Goal: Register for event/course

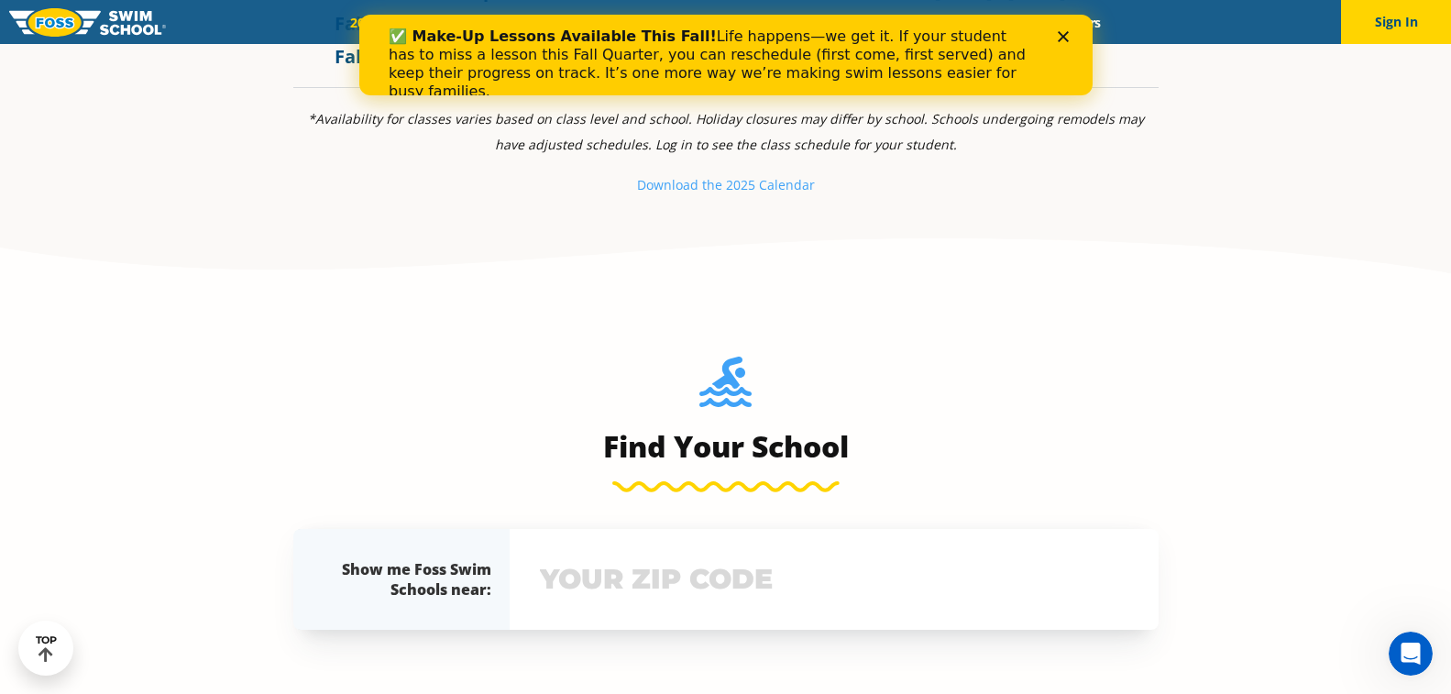
scroll to position [1807, 0]
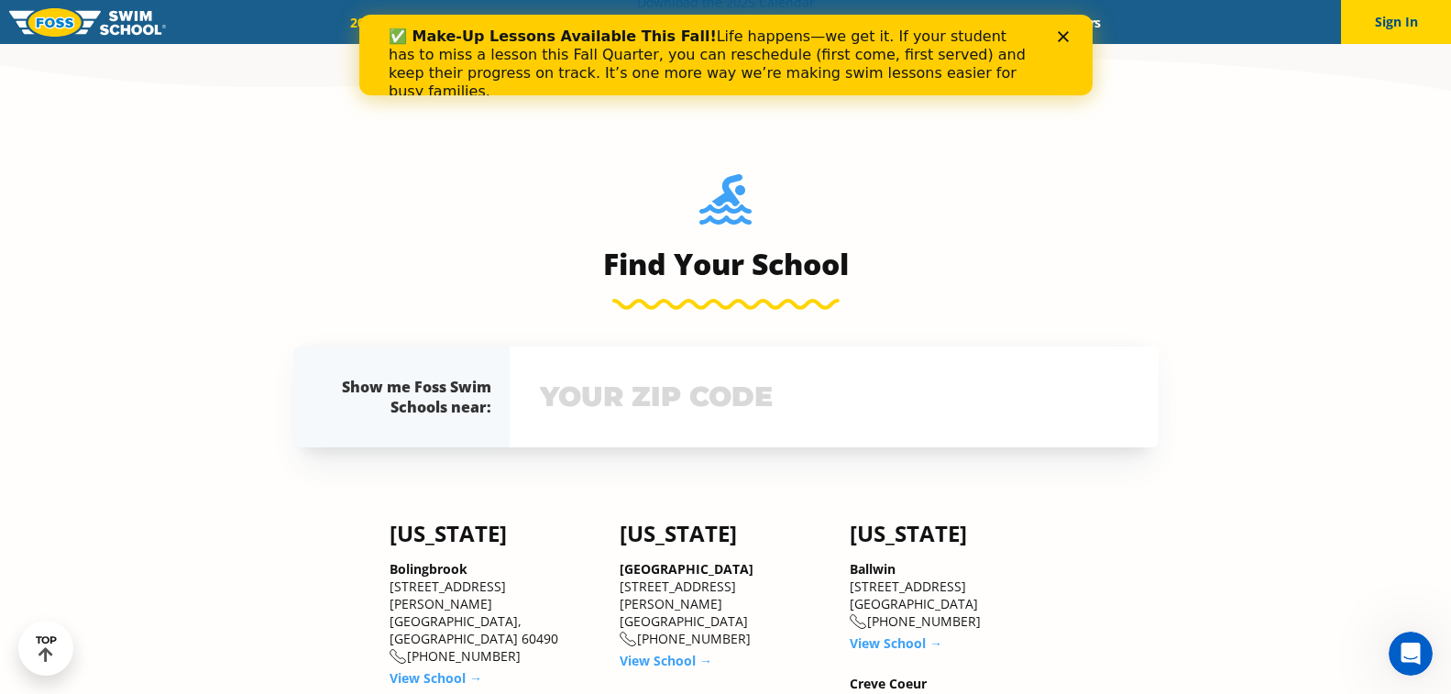
click at [712, 416] on input "text" at bounding box center [833, 396] width 597 height 53
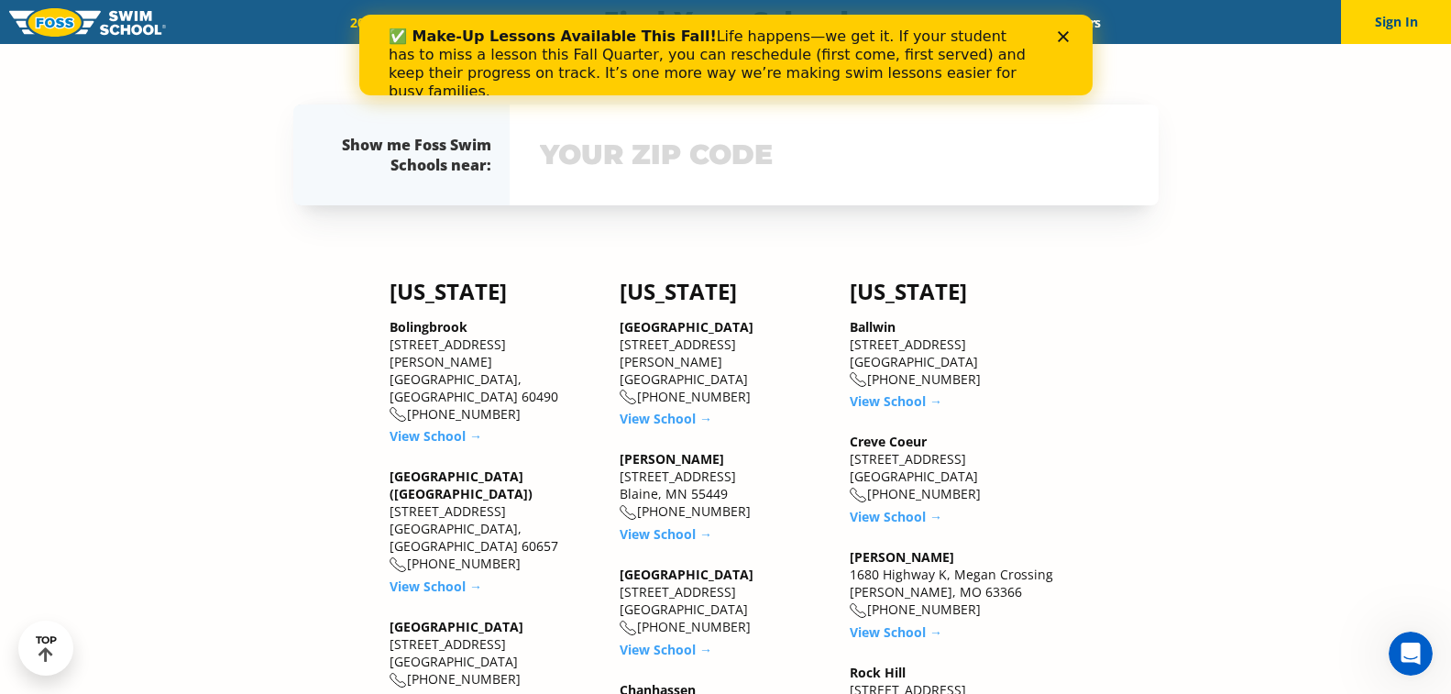
scroll to position [2062, 0]
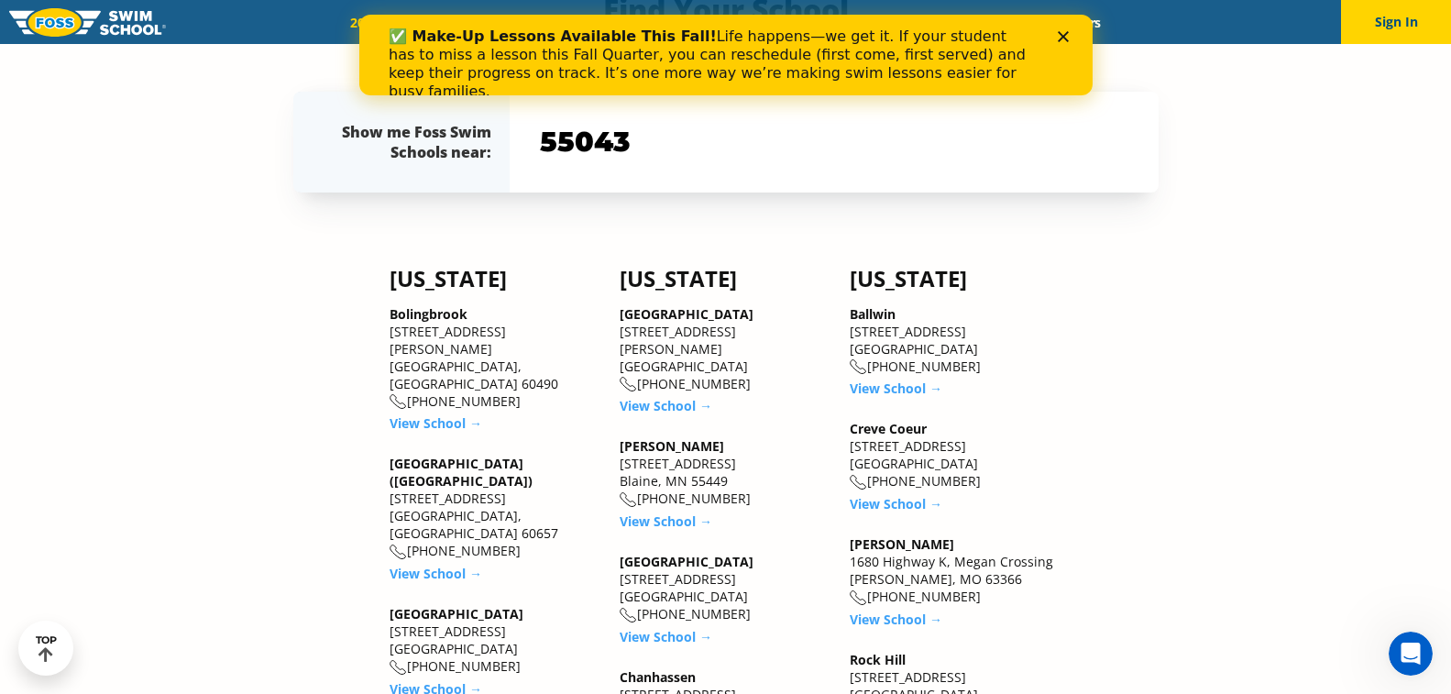
type input "55043"
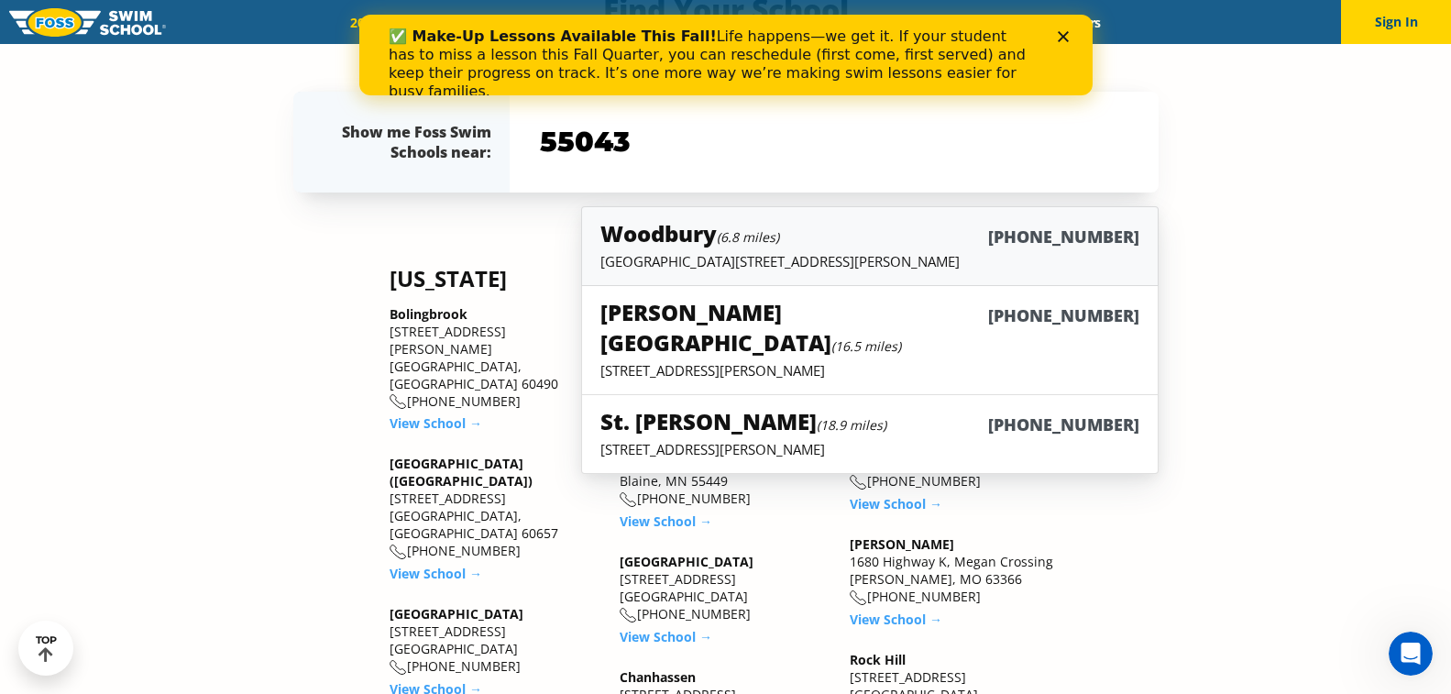
click at [749, 268] on p "[GEOGRAPHIC_DATA][STREET_ADDRESS][PERSON_NAME]" at bounding box center [869, 261] width 538 height 18
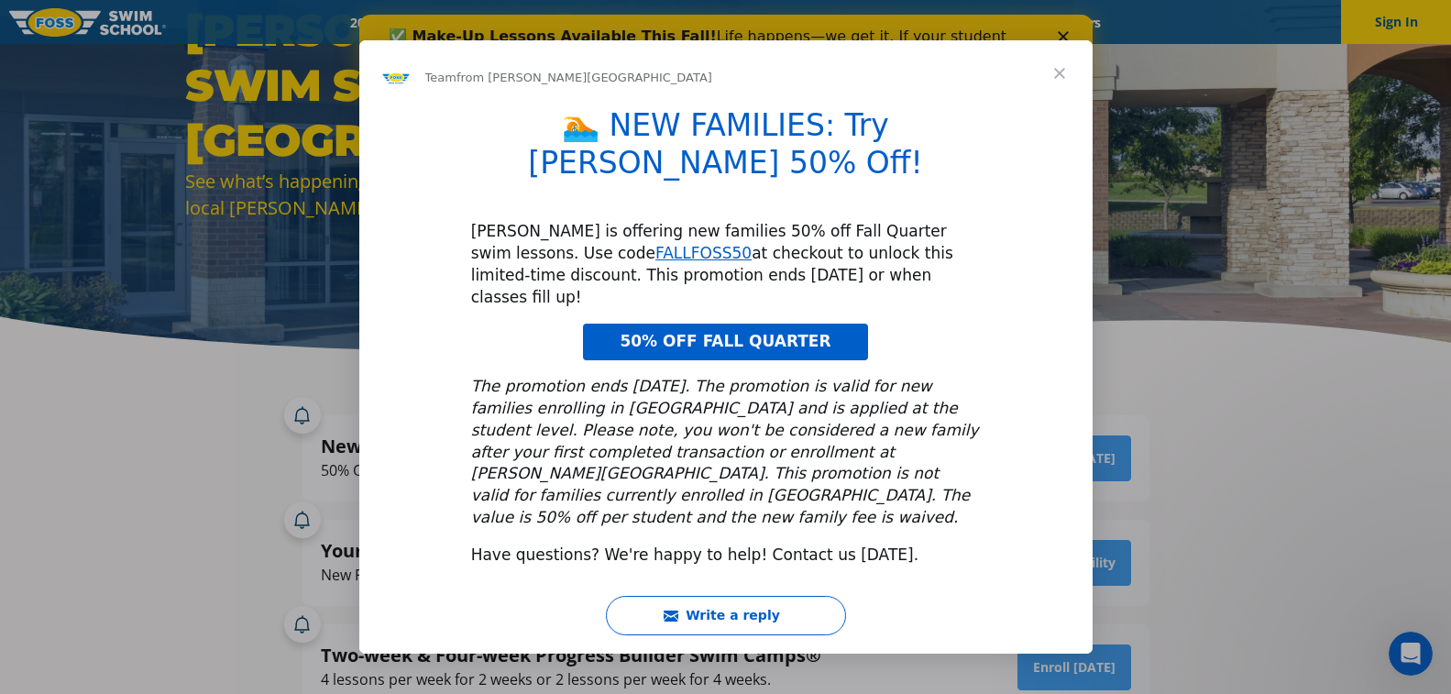
click at [1060, 106] on span "Close" at bounding box center [1059, 73] width 66 height 66
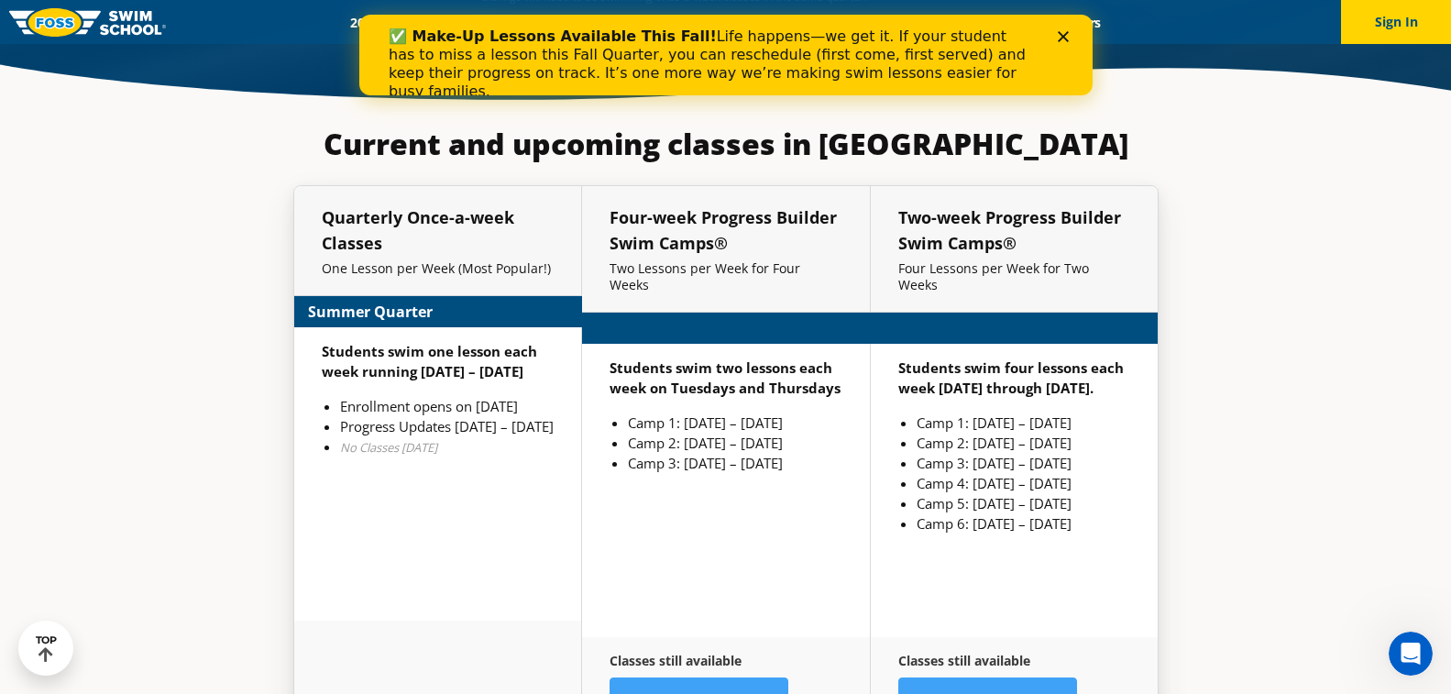
scroll to position [4287, 0]
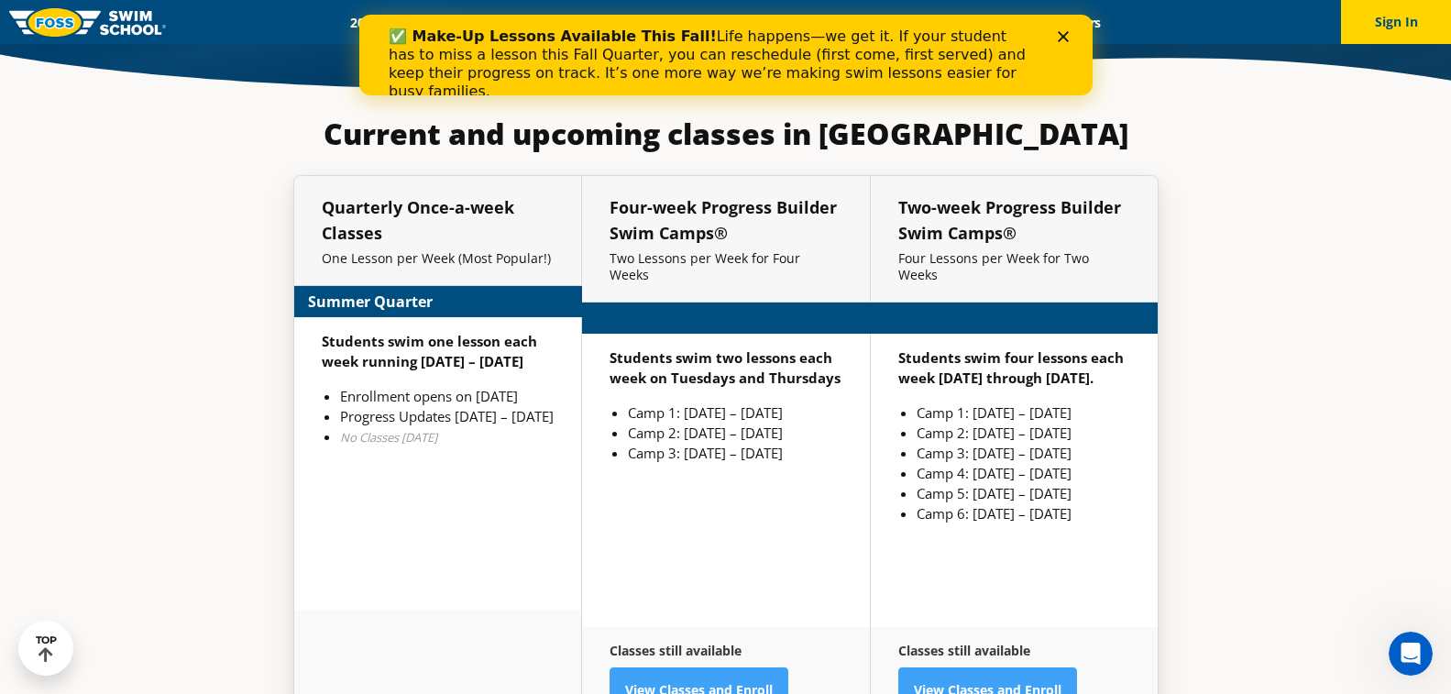
click at [1054, 33] on div "✅ Make-Up Lessons Available This Fall! Life happens—we get it. If your student …" at bounding box center [725, 64] width 674 height 84
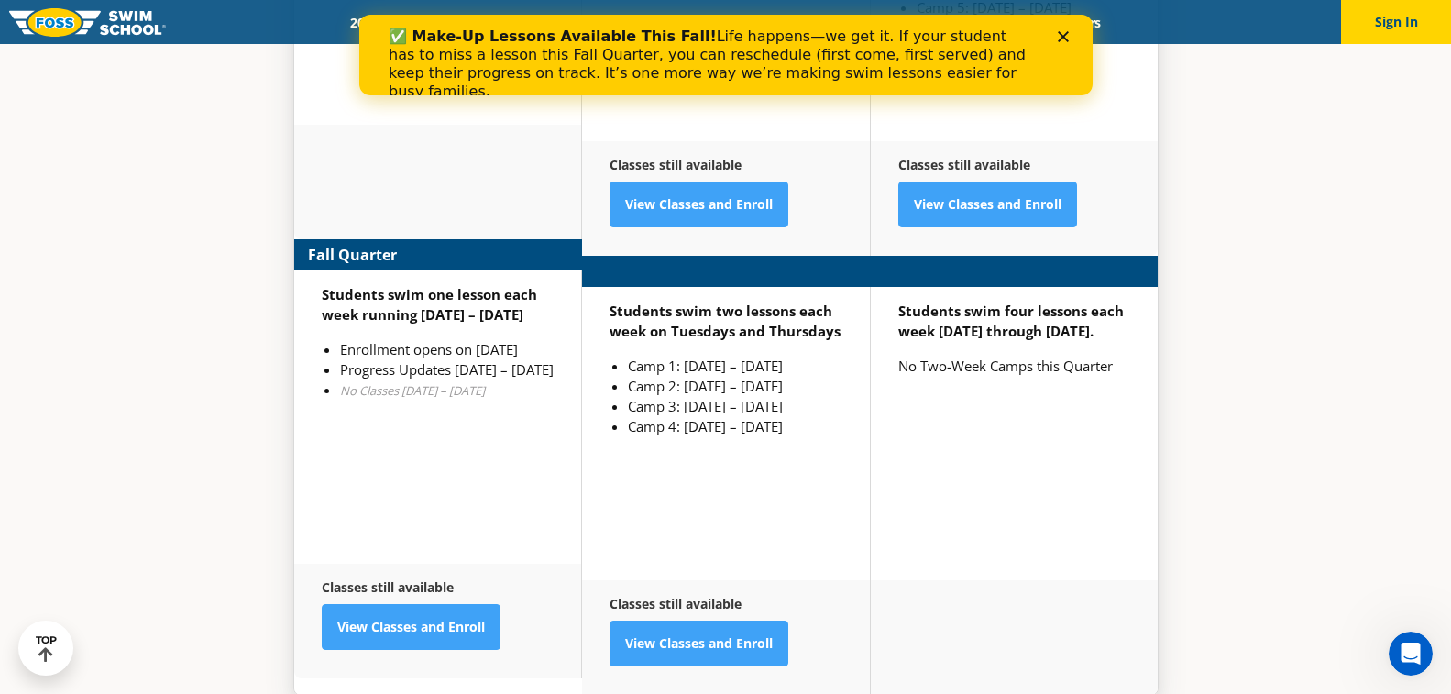
scroll to position [4696, 0]
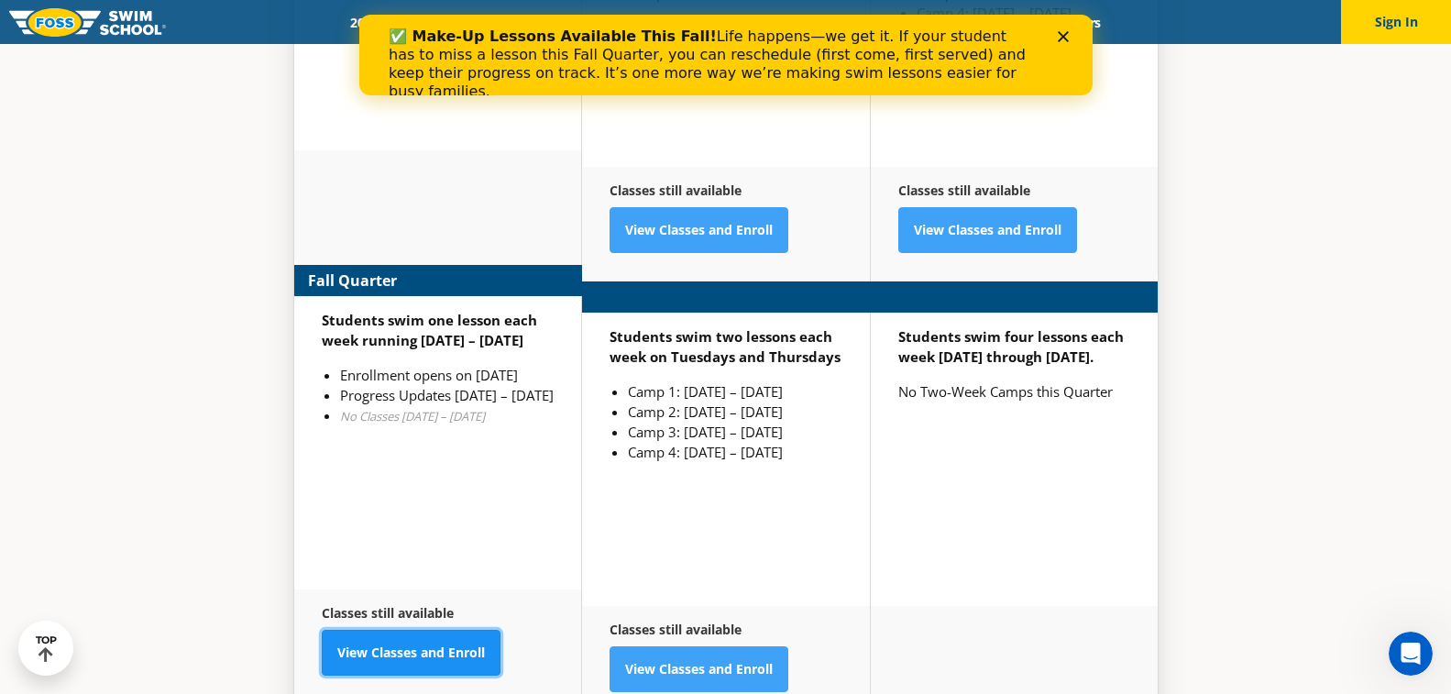
click at [440, 630] on link "View Classes and Enroll" at bounding box center [411, 653] width 179 height 46
